Goal: Task Accomplishment & Management: Manage account settings

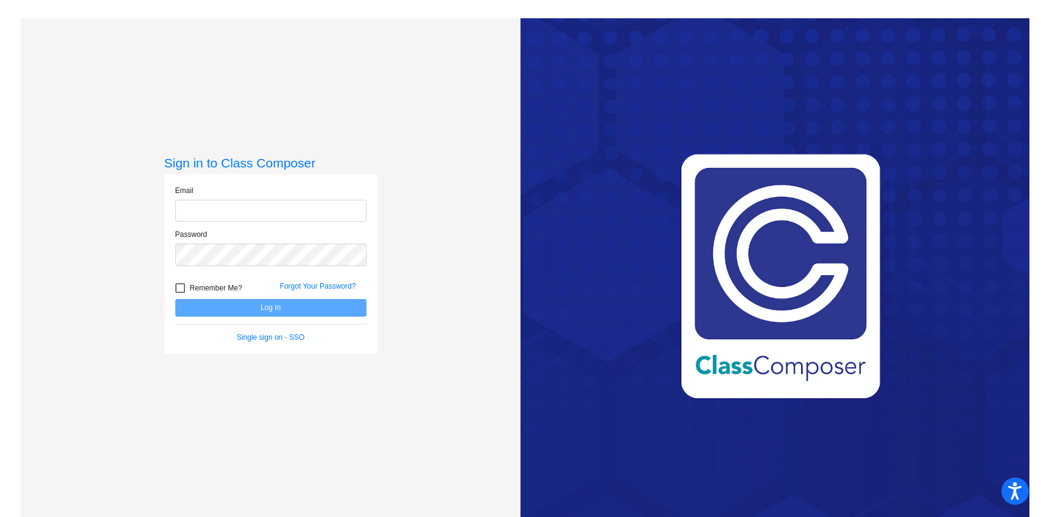
type input "[EMAIL_ADDRESS][DOMAIN_NAME]"
click at [269, 307] on button "Log In" at bounding box center [270, 308] width 191 height 18
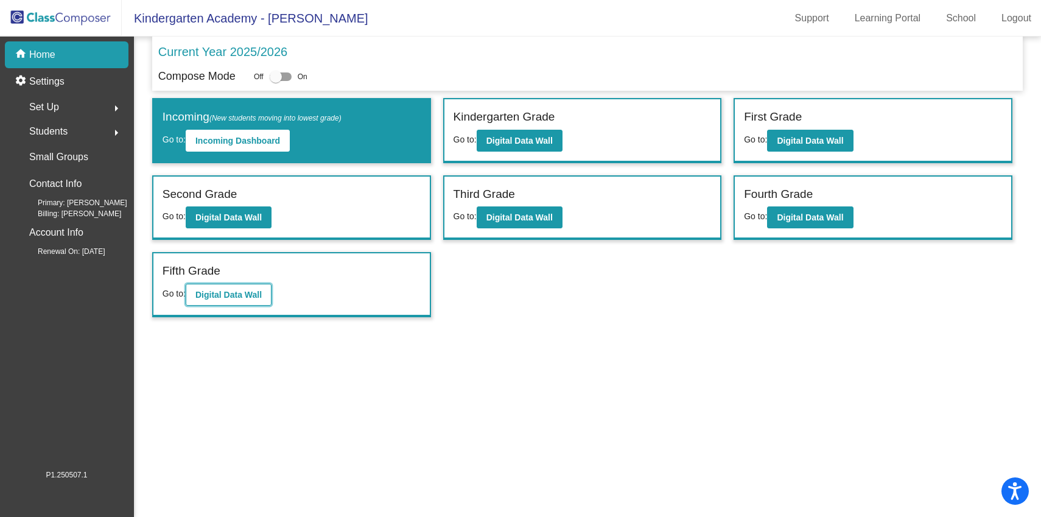
click at [244, 296] on b "Digital Data Wall" at bounding box center [228, 295] width 66 height 10
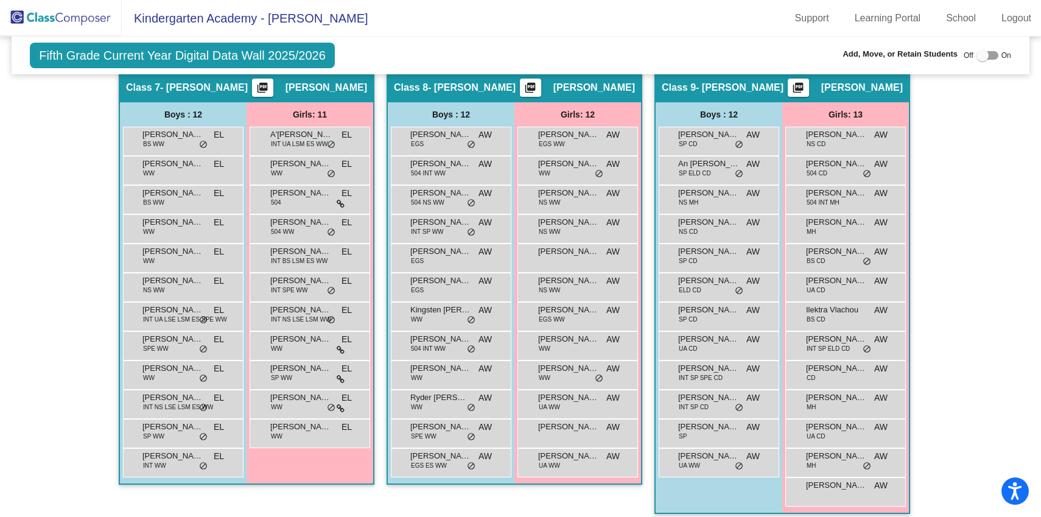
scroll to position [1408, 0]
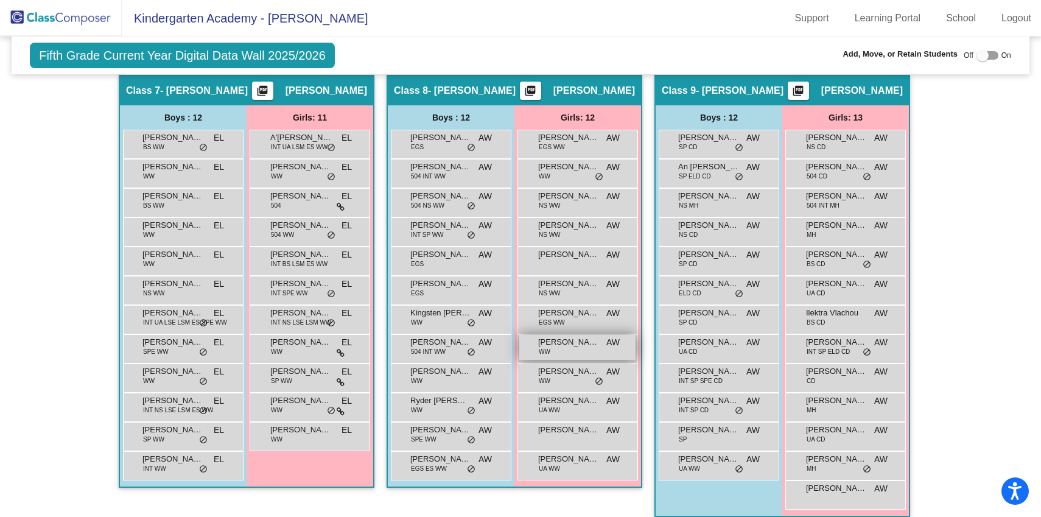
click at [552, 343] on span "[PERSON_NAME]" at bounding box center [568, 342] width 61 height 12
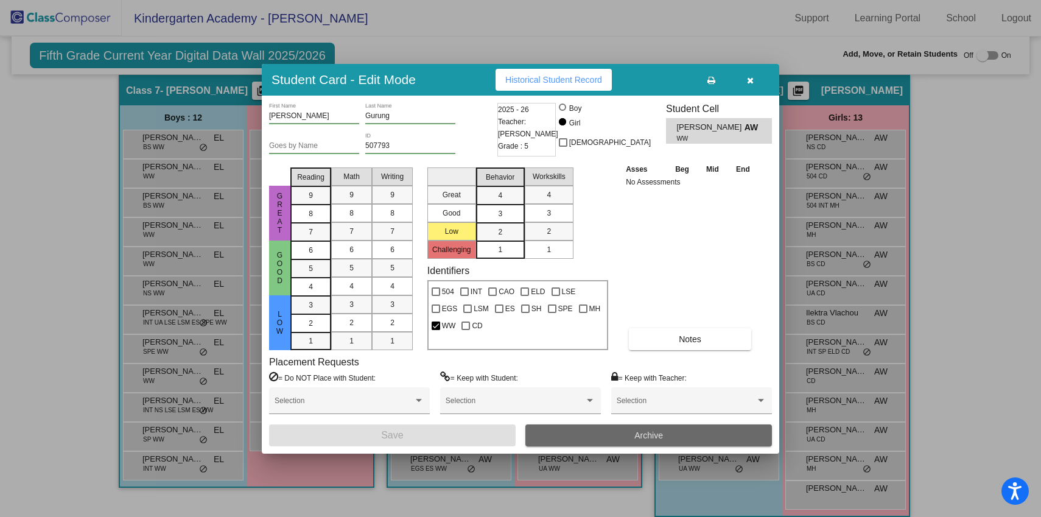
click at [617, 435] on button "Archive" at bounding box center [649, 435] width 247 height 22
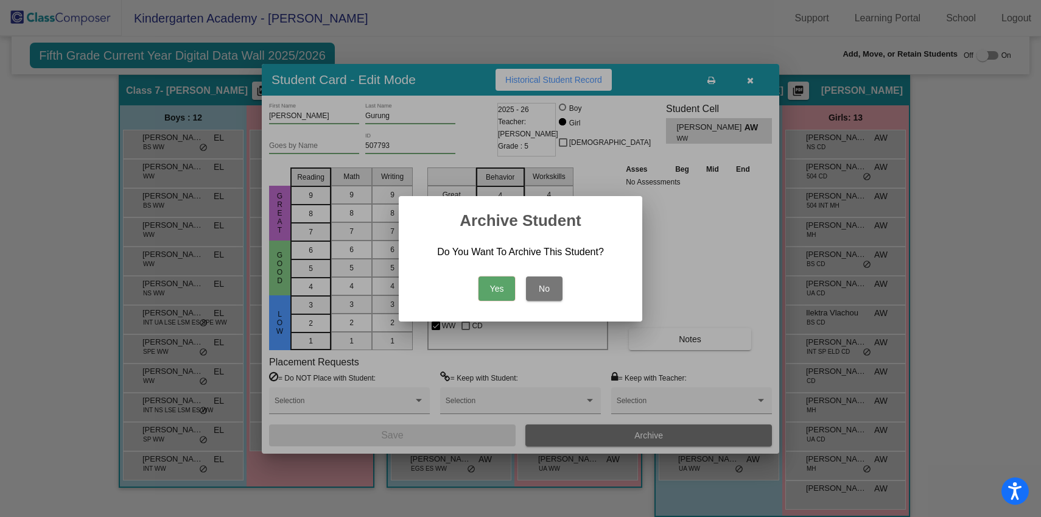
click at [493, 291] on button "Yes" at bounding box center [497, 288] width 37 height 24
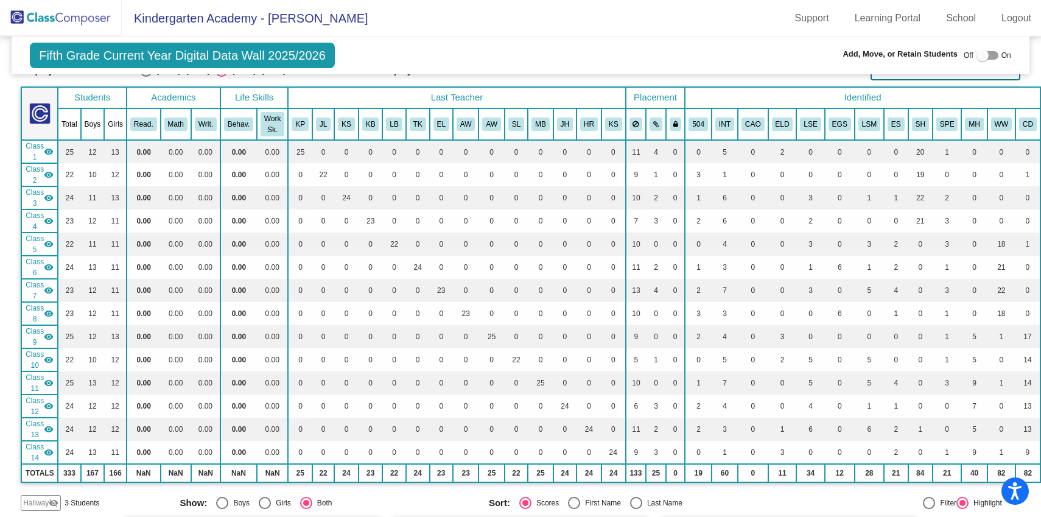
scroll to position [0, 0]
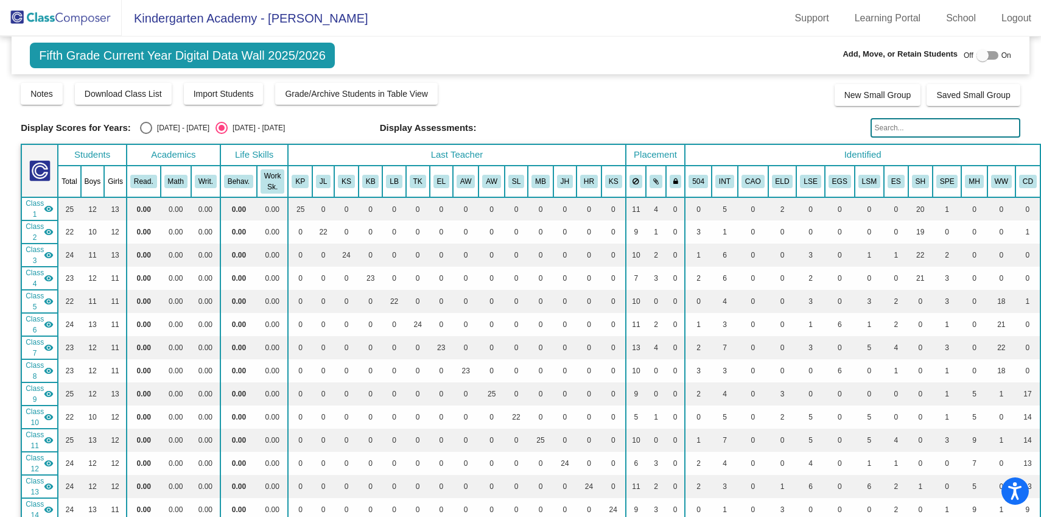
click at [890, 130] on input "text" at bounding box center [946, 127] width 150 height 19
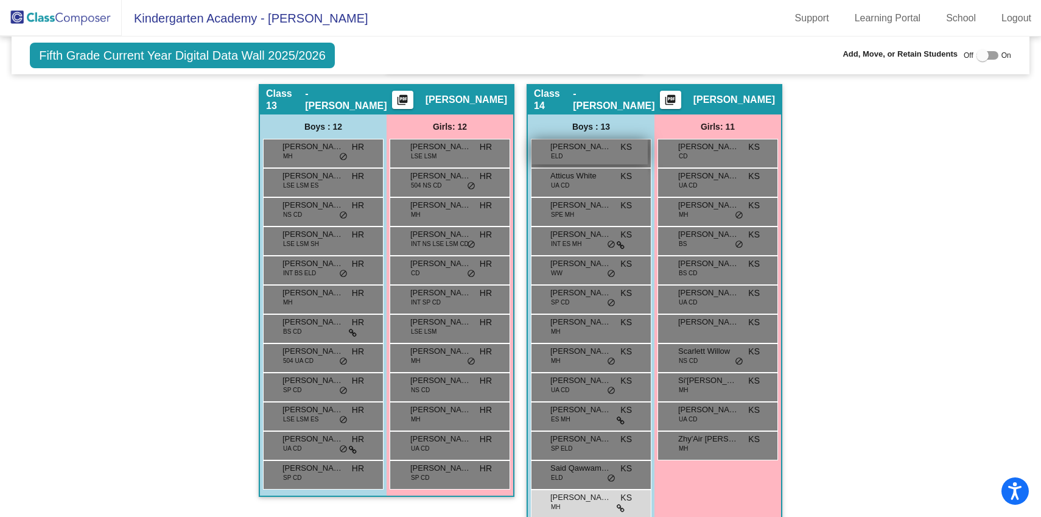
scroll to position [2335, 0]
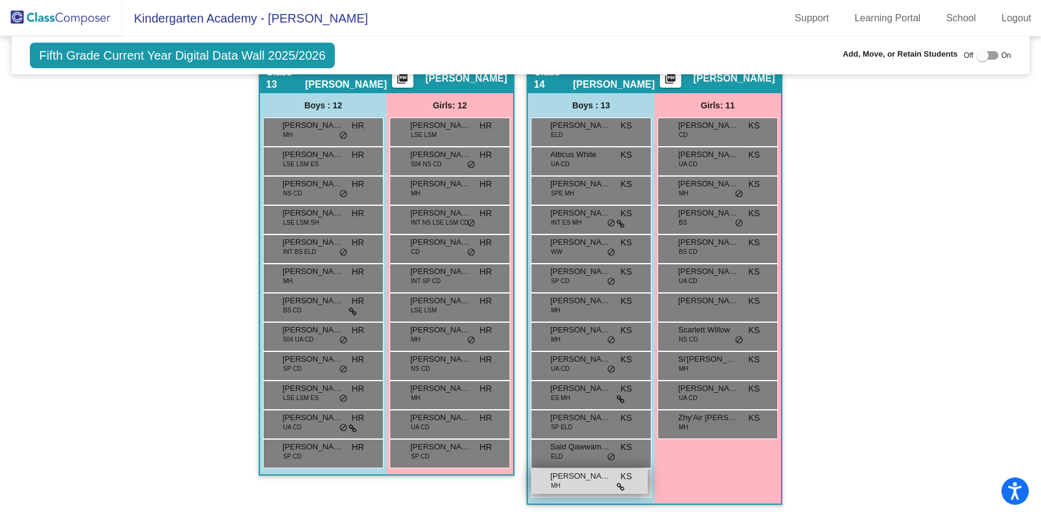
type input "horn"
click at [580, 484] on div "[PERSON_NAME] [PERSON_NAME] KS lock do_not_disturb_alt" at bounding box center [590, 481] width 116 height 25
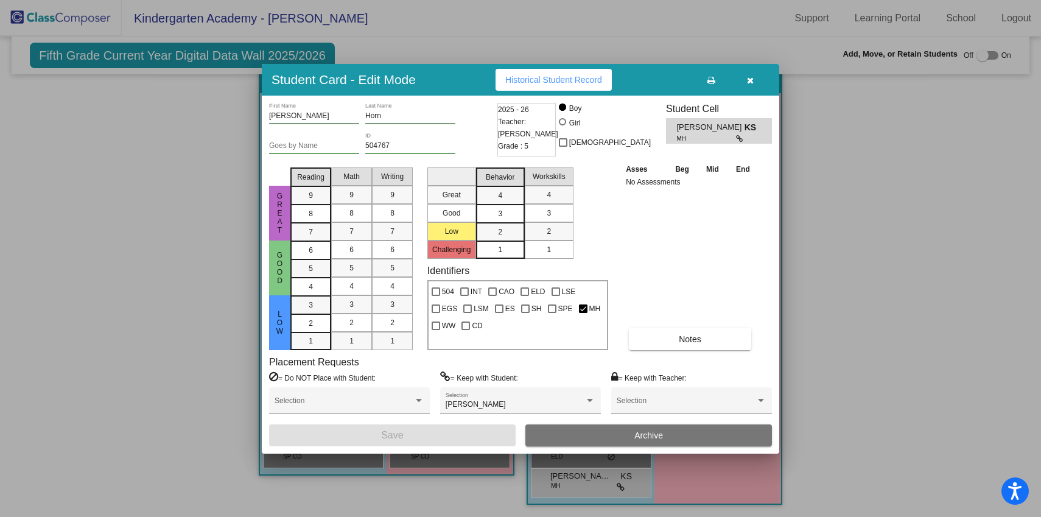
click at [609, 436] on button "Archive" at bounding box center [649, 435] width 247 height 22
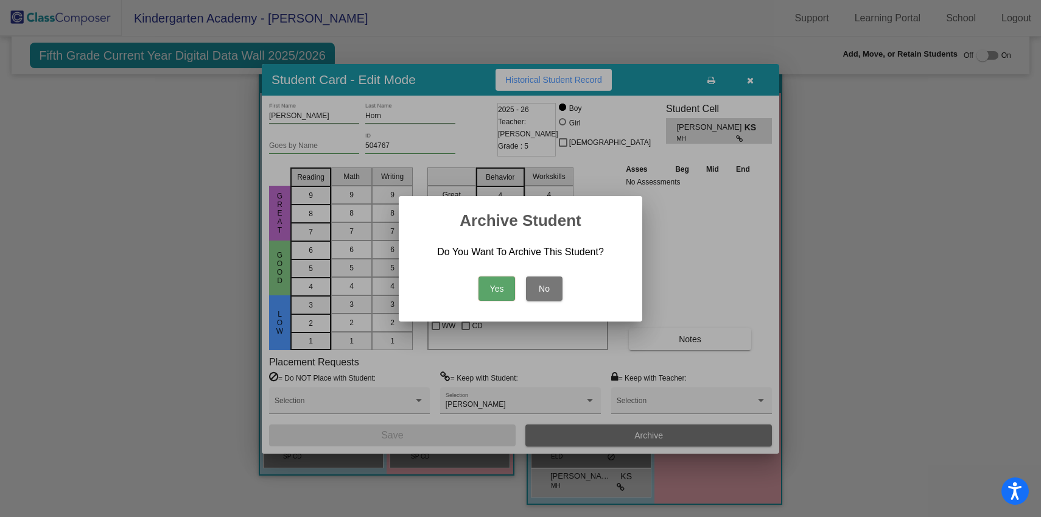
click at [501, 289] on button "Yes" at bounding box center [497, 288] width 37 height 24
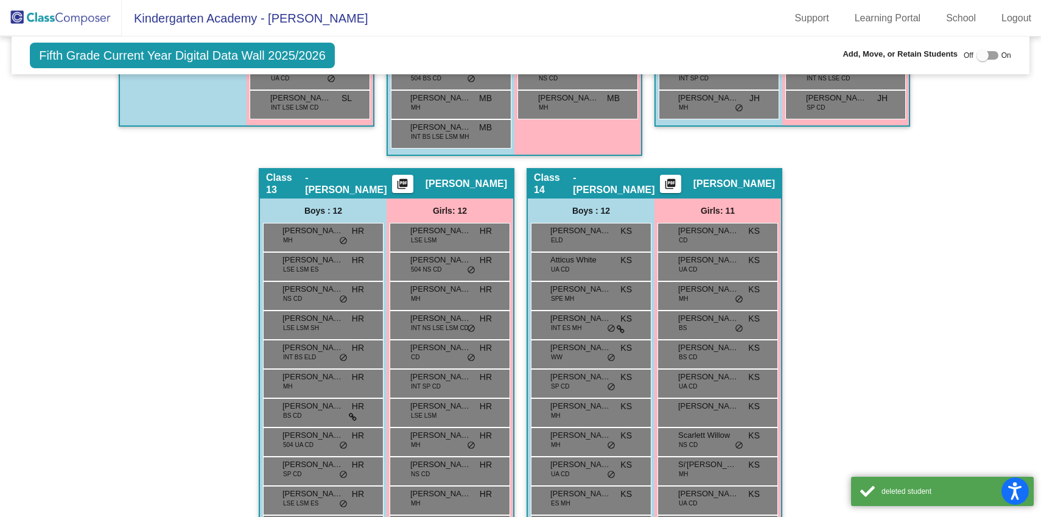
scroll to position [2189, 0]
